Goal: Communication & Community: Answer question/provide support

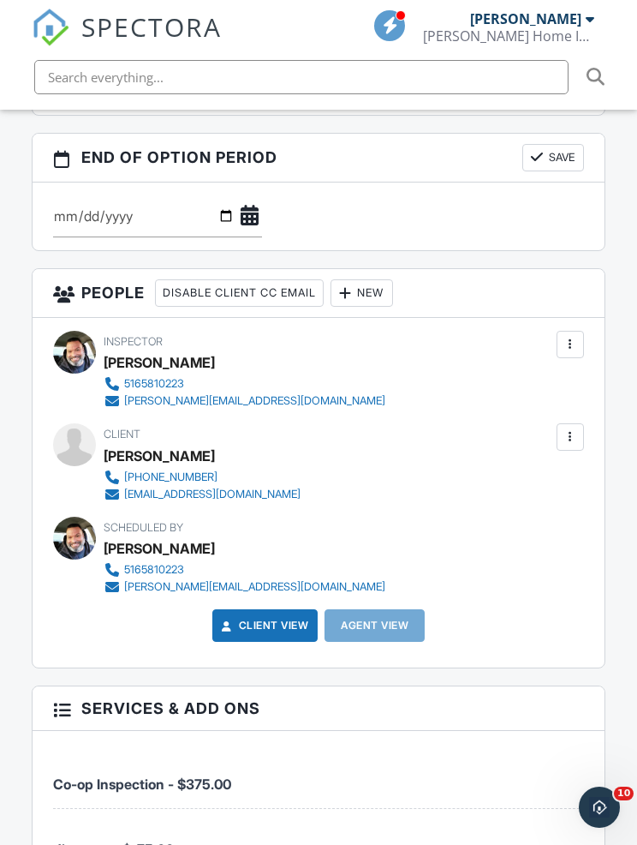
scroll to position [1822, 0]
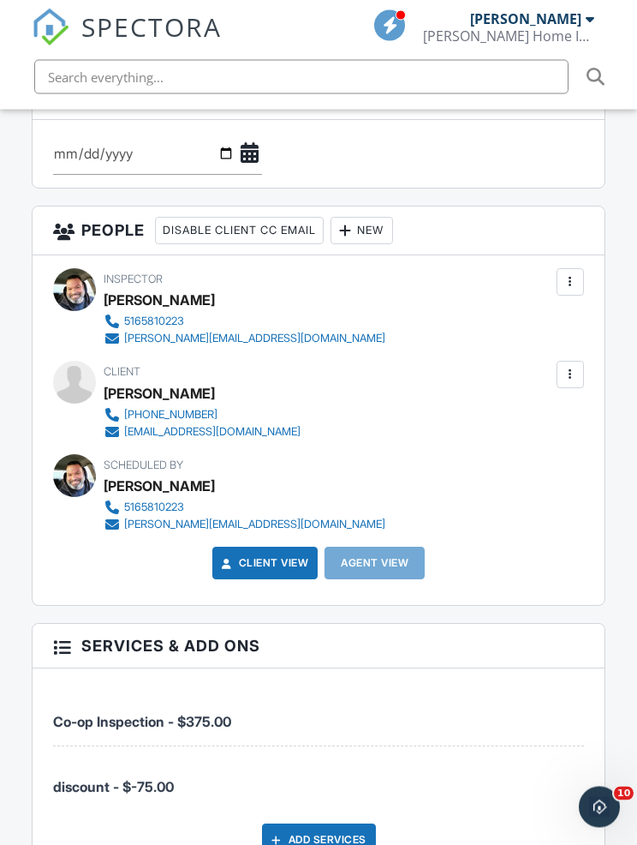
click at [573, 389] on div at bounding box center [570, 375] width 27 height 27
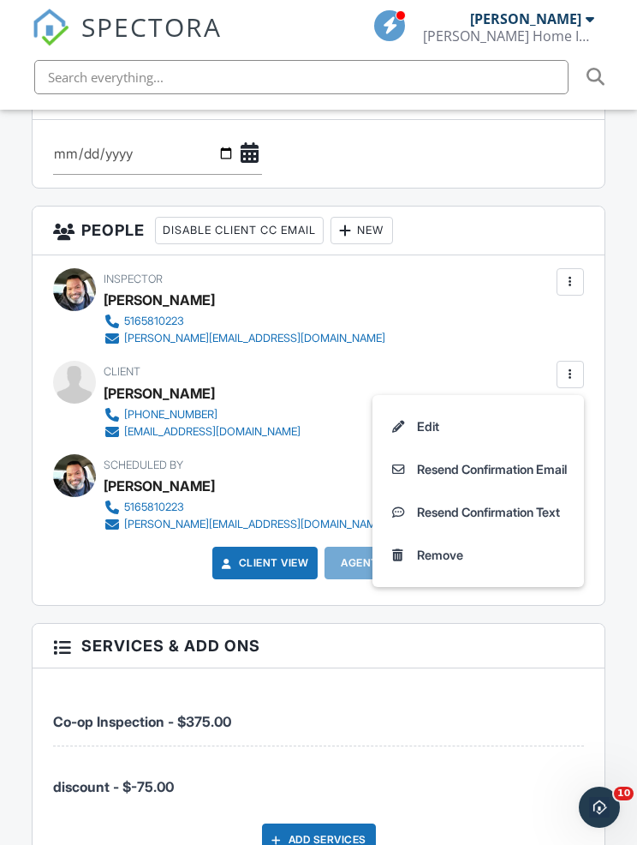
click at [539, 530] on li "Resend Confirmation Text" at bounding box center [478, 512] width 191 height 43
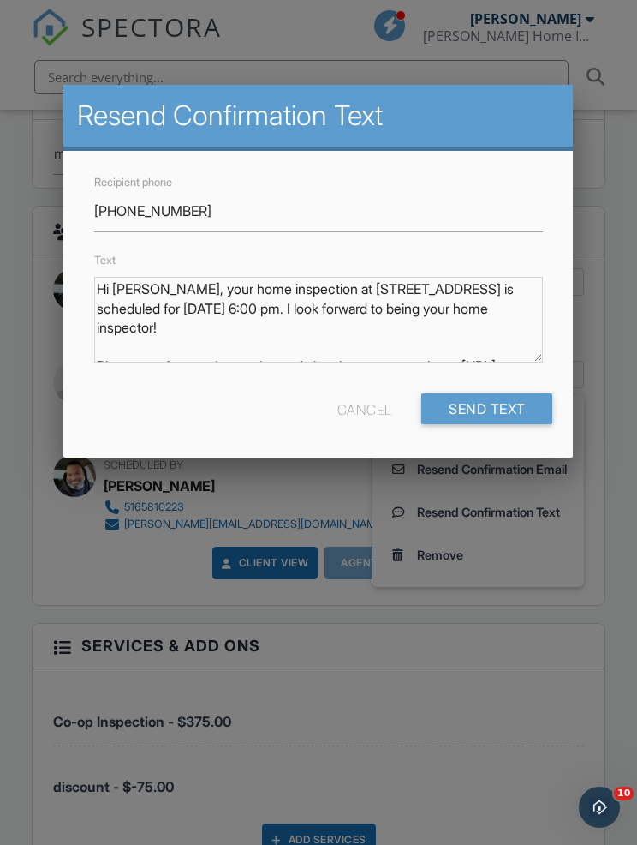
click at [513, 421] on input "Send Text" at bounding box center [488, 408] width 132 height 31
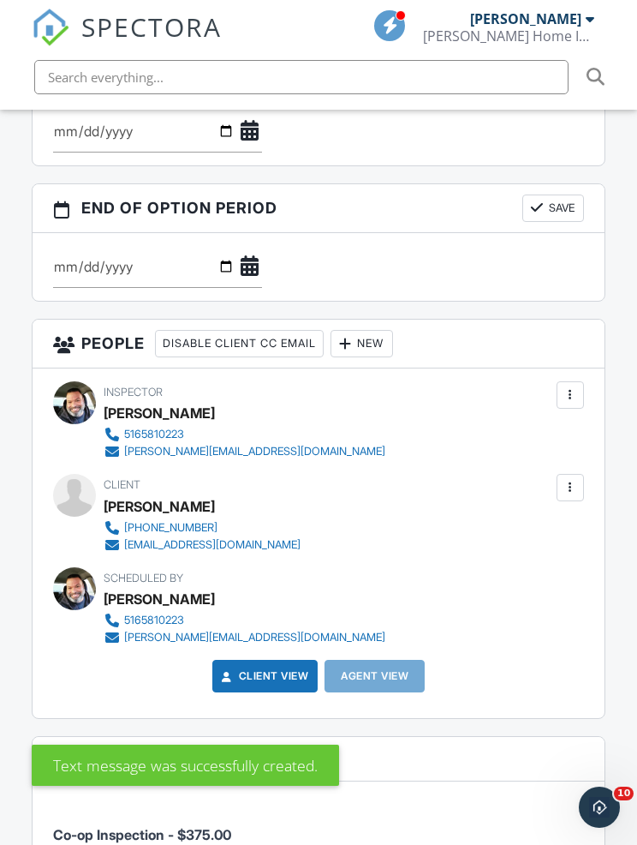
scroll to position [1761, 0]
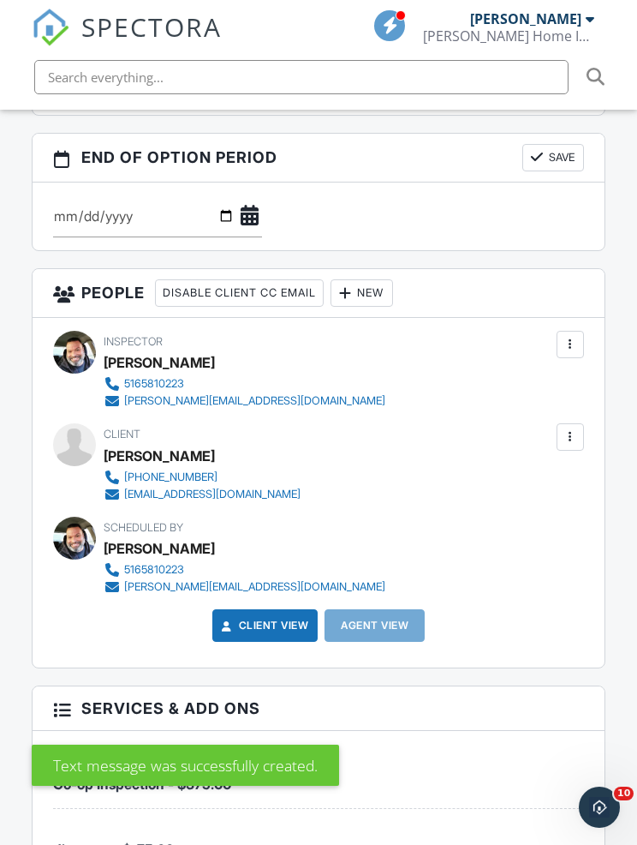
click at [583, 451] on div at bounding box center [570, 436] width 27 height 27
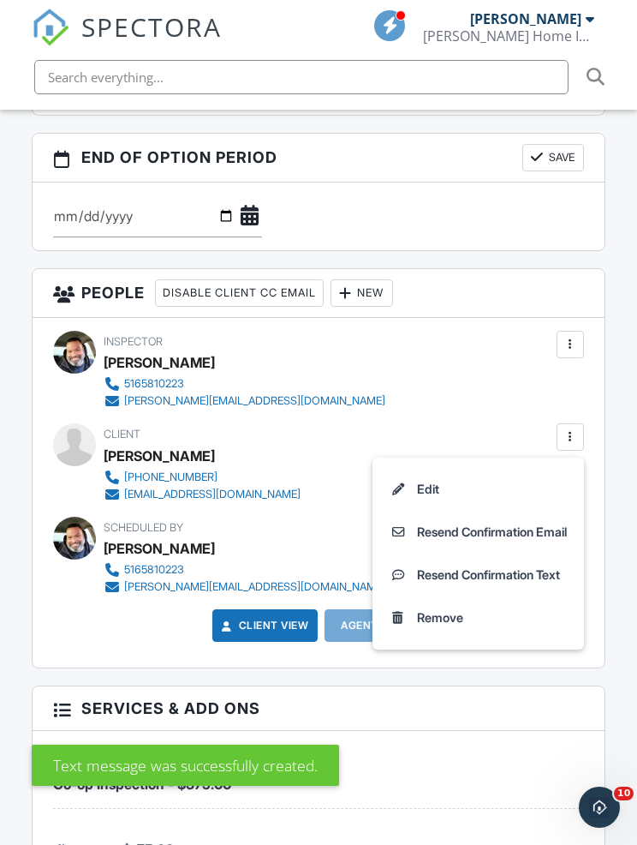
click at [526, 546] on li "Resend Confirmation Email" at bounding box center [478, 532] width 191 height 43
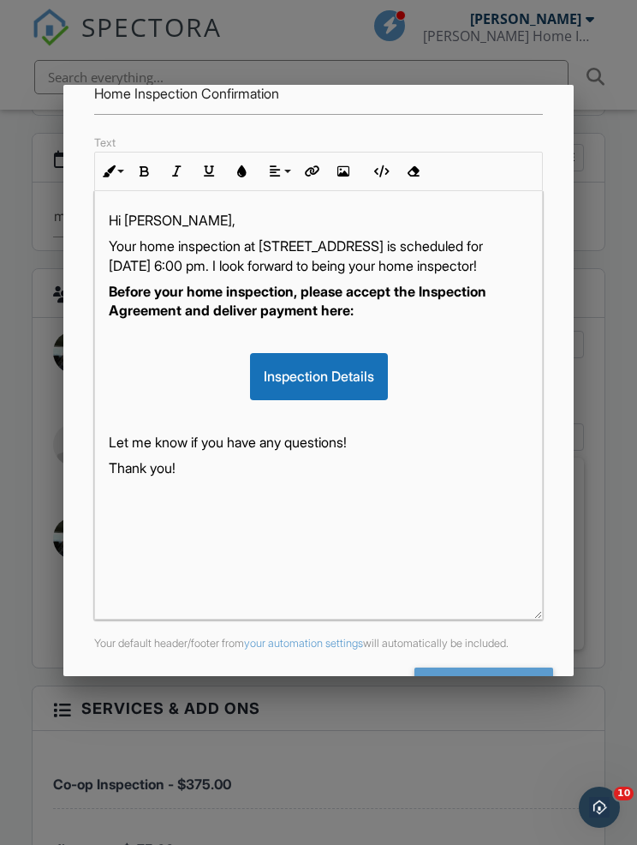
scroll to position [194, 0]
click at [471, 681] on input "Send Email" at bounding box center [484, 683] width 139 height 31
